Goal: Task Accomplishment & Management: Manage account settings

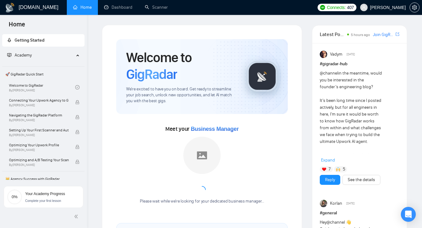
click at [400, 7] on span "[PERSON_NAME]" at bounding box center [388, 7] width 36 height 0
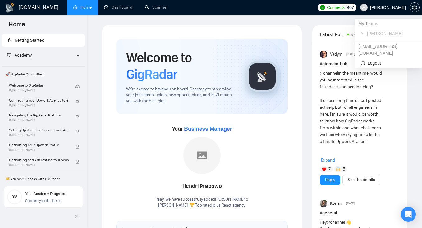
click at [395, 7] on span "[PERSON_NAME]" at bounding box center [388, 7] width 36 height 0
click at [370, 31] on span "[PERSON_NAME]" at bounding box center [391, 33] width 49 height 7
click at [407, 3] on span "Stubbs" at bounding box center [382, 8] width 53 height 20
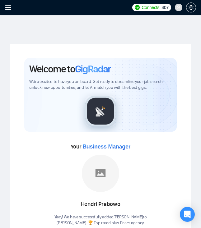
click at [195, 4] on div at bounding box center [191, 7] width 10 height 15
click at [192, 7] on icon "setting" at bounding box center [190, 7] width 5 height 5
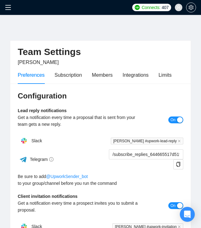
click at [175, 7] on span at bounding box center [177, 7] width 7 height 7
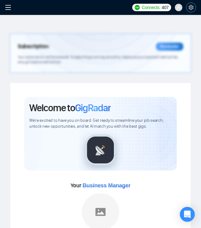
click at [191, 7] on icon "setting" at bounding box center [190, 7] width 5 height 5
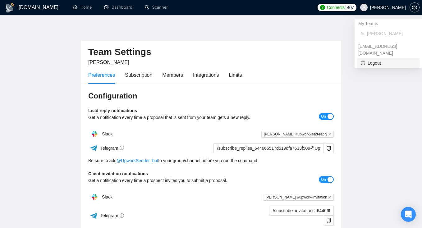
click at [200, 58] on li "Logout" at bounding box center [388, 63] width 62 height 10
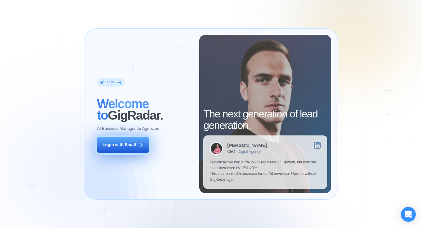
click at [124, 141] on button "Login with Email" at bounding box center [123, 145] width 52 height 16
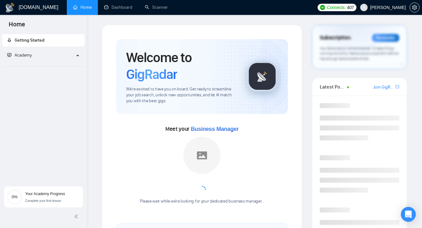
click at [411, 1] on div at bounding box center [414, 7] width 10 height 15
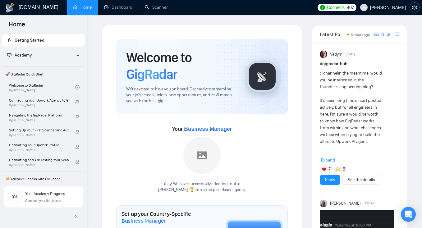
click at [411, 9] on span "setting" at bounding box center [414, 7] width 9 height 5
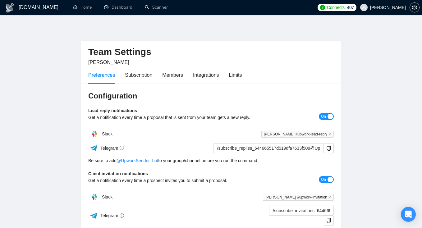
click at [395, 7] on span "[PERSON_NAME]" at bounding box center [388, 7] width 36 height 0
click at [369, 54] on main "Team Settings Stubbs Preferences Subscription Members Integrations Limits Confi…" at bounding box center [211, 193] width 402 height 337
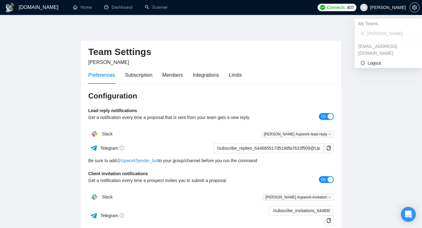
click at [388, 5] on span "[PERSON_NAME]" at bounding box center [382, 8] width 53 height 20
click at [373, 60] on span "Logout" at bounding box center [387, 63] width 55 height 7
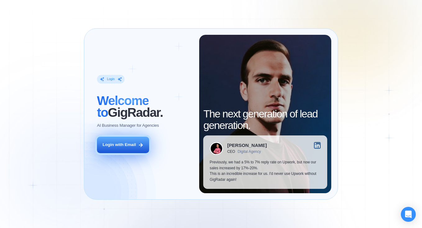
click at [102, 151] on button "Login with Email" at bounding box center [123, 145] width 52 height 16
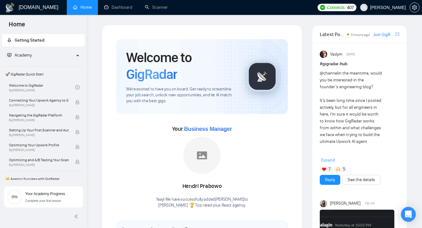
click at [402, 7] on span "[PERSON_NAME]" at bounding box center [388, 7] width 36 height 0
click at [395, 4] on span "[PERSON_NAME]" at bounding box center [382, 8] width 53 height 20
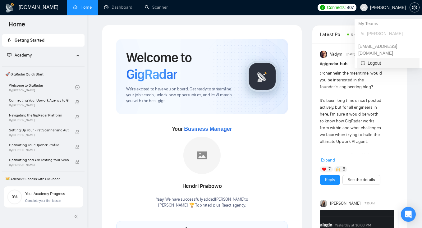
click at [362, 61] on icon "logout" at bounding box center [362, 63] width 4 height 4
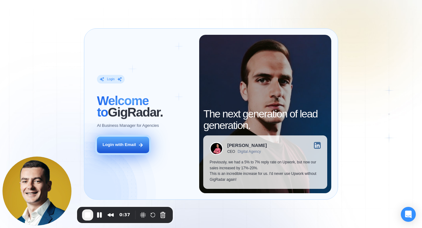
click at [116, 144] on div "Login with Email" at bounding box center [118, 145] width 33 height 6
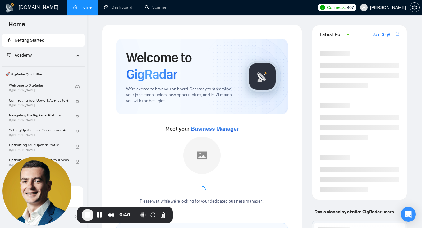
click at [394, 11] on span "[PERSON_NAME]" at bounding box center [382, 8] width 53 height 20
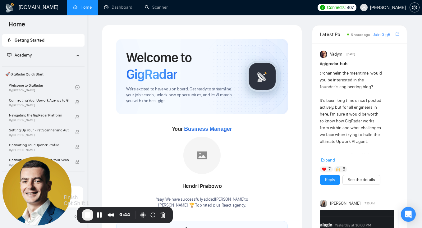
click at [87, 214] on span "End Recording" at bounding box center [87, 214] width 7 height 7
